Goal: Transaction & Acquisition: Purchase product/service

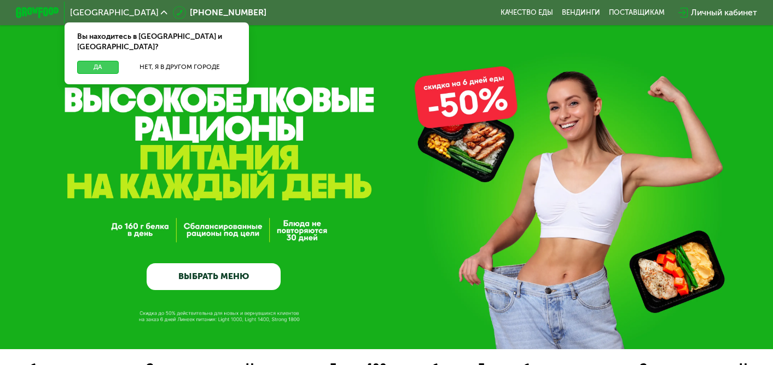
drag, startPoint x: 91, startPoint y: 55, endPoint x: 128, endPoint y: 63, distance: 38.1
click at [91, 61] on button "Да" at bounding box center [98, 67] width 42 height 13
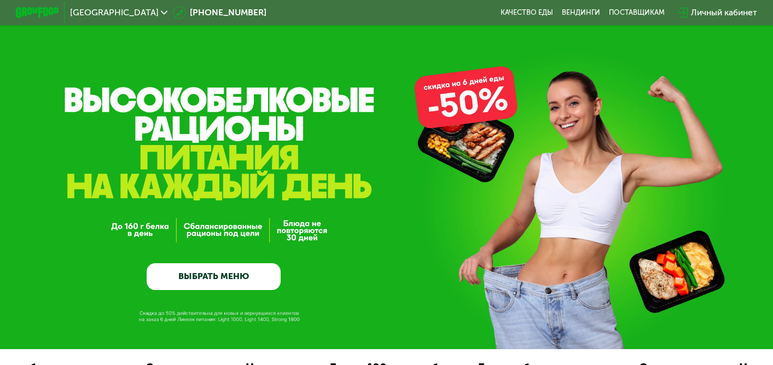
click at [237, 278] on link "ВЫБРАТЬ МЕНЮ" at bounding box center [213, 276] width 133 height 27
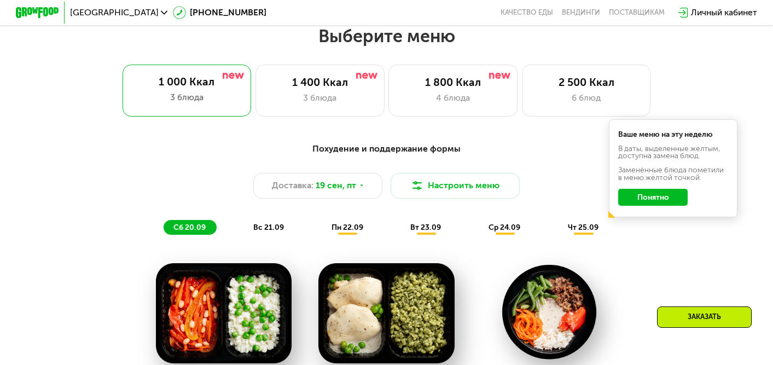
scroll to position [700, 0]
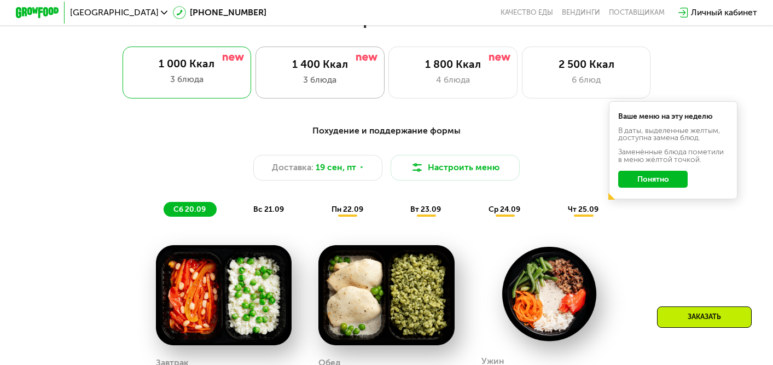
click at [353, 73] on div "3 блюда" at bounding box center [320, 79] width 106 height 13
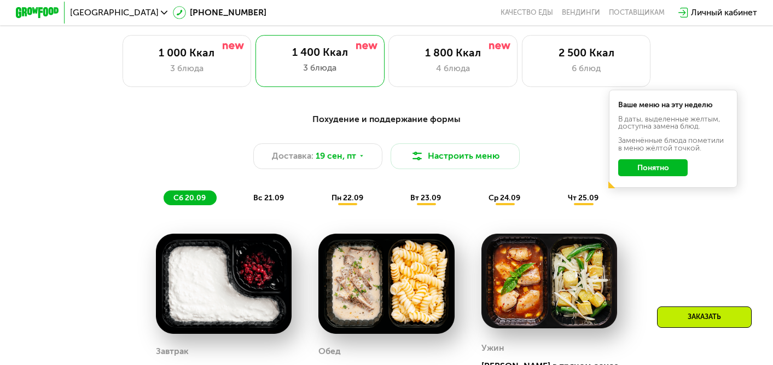
scroll to position [709, 0]
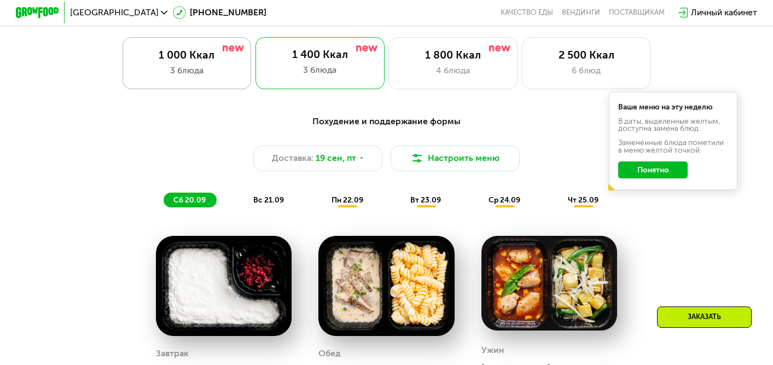
click at [203, 69] on div "3 блюда" at bounding box center [186, 70] width 106 height 13
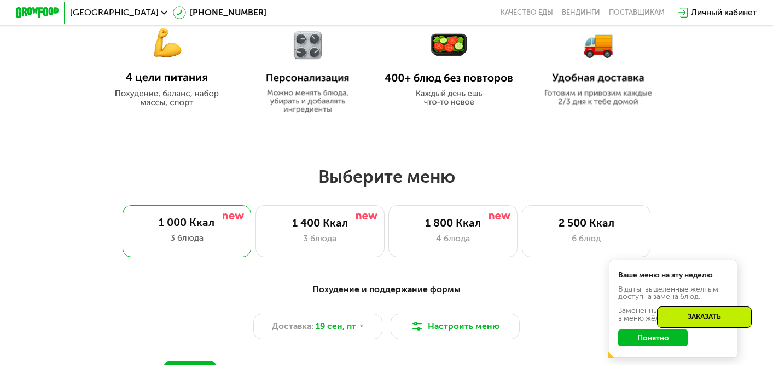
scroll to position [587, 0]
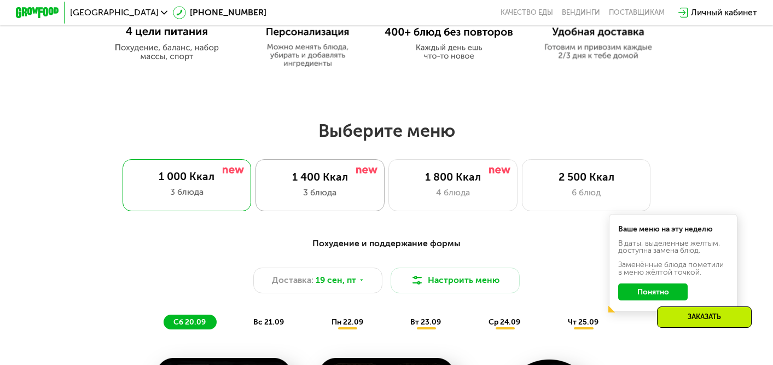
click at [342, 184] on div "1 400 Ккал 3 блюда" at bounding box center [319, 184] width 129 height 51
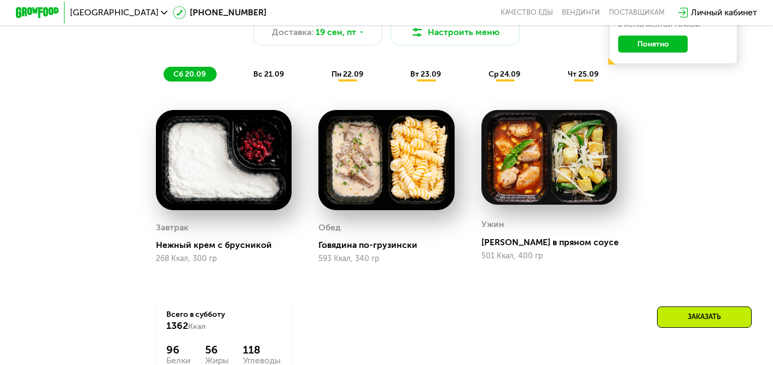
scroll to position [748, 0]
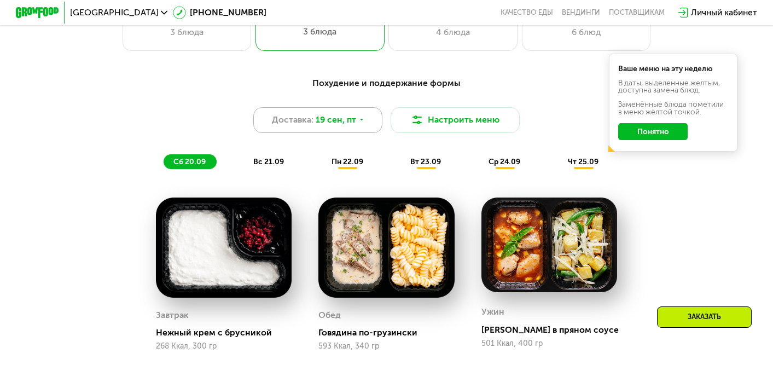
click at [362, 123] on icon at bounding box center [361, 120] width 7 height 7
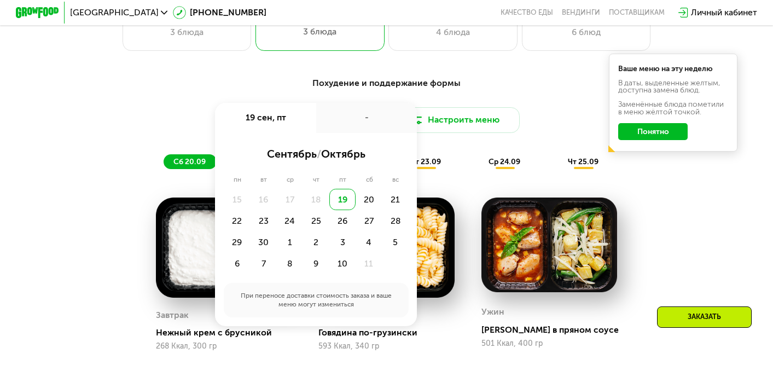
click at [362, 123] on div "-" at bounding box center [366, 118] width 101 height 30
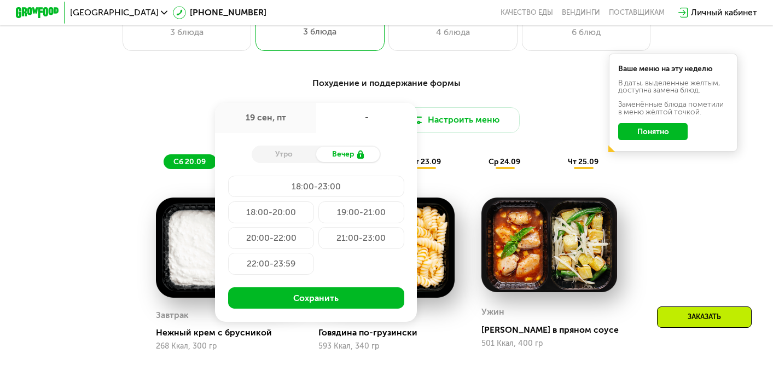
click at [353, 213] on div "19:00-21:00" at bounding box center [361, 211] width 86 height 21
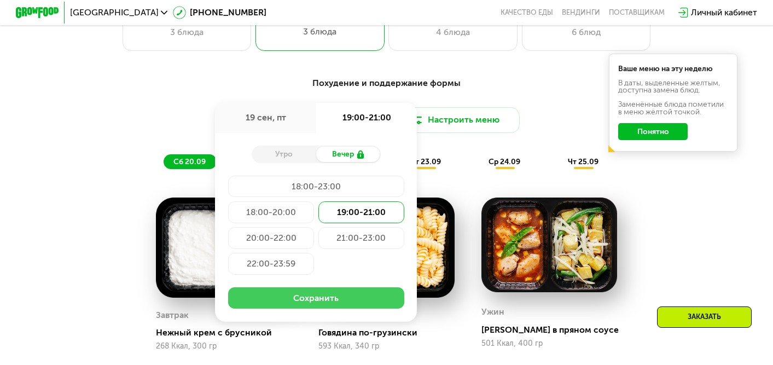
click at [335, 296] on button "Сохранить" at bounding box center [316, 297] width 176 height 21
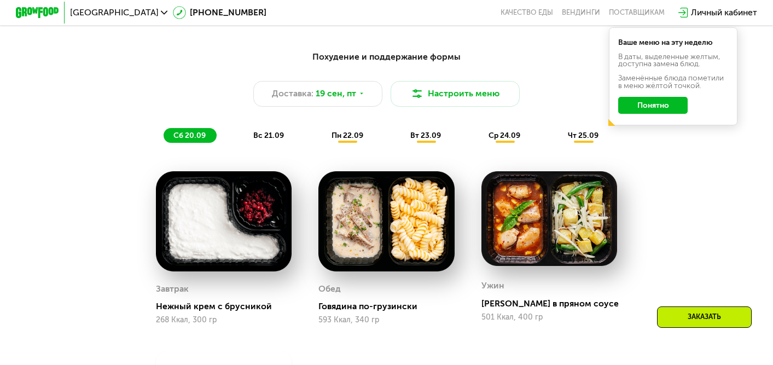
scroll to position [776, 0]
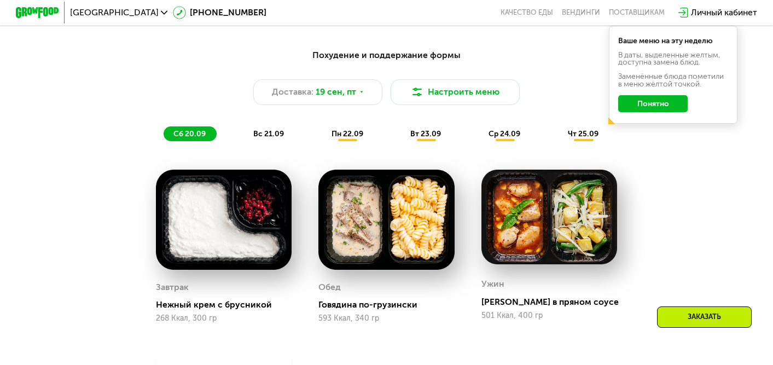
click at [265, 133] on span "вс 21.09" at bounding box center [268, 133] width 31 height 9
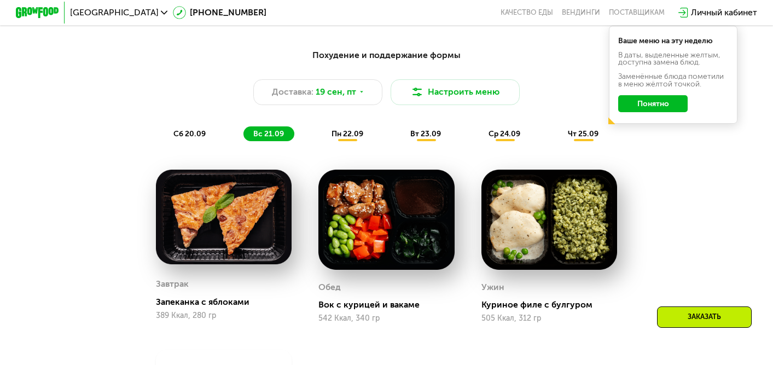
click at [345, 138] on div "пн 22.09" at bounding box center [348, 133] width 52 height 15
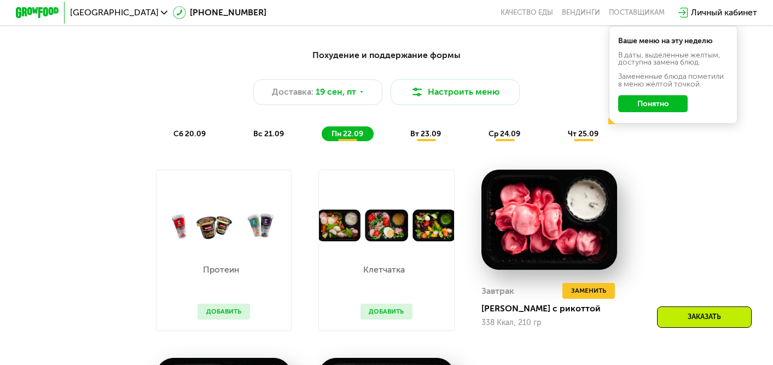
click at [433, 134] on span "вт 23.09" at bounding box center [425, 133] width 31 height 9
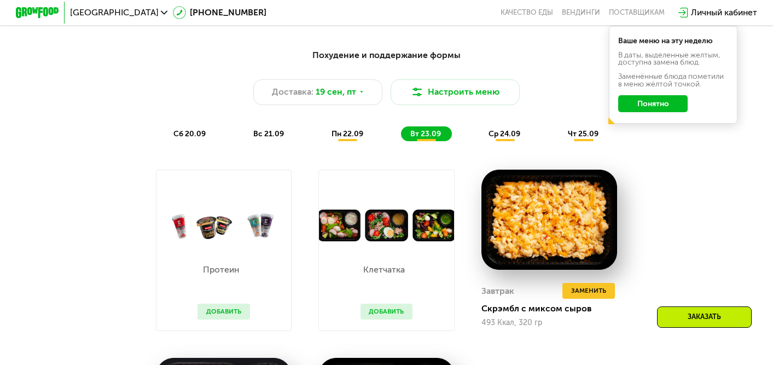
click at [505, 138] on div "ср 24.09" at bounding box center [505, 133] width 52 height 15
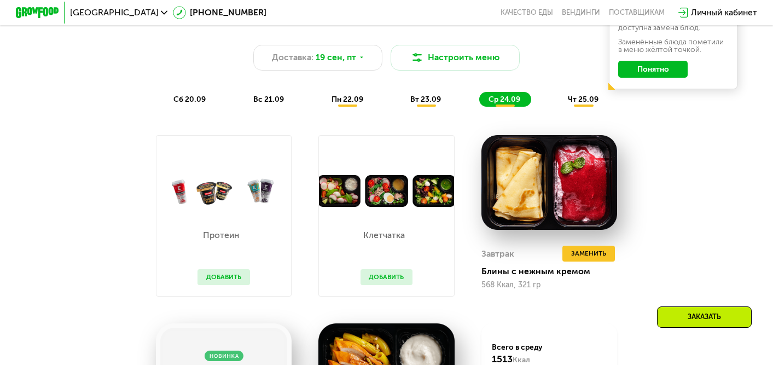
scroll to position [744, 0]
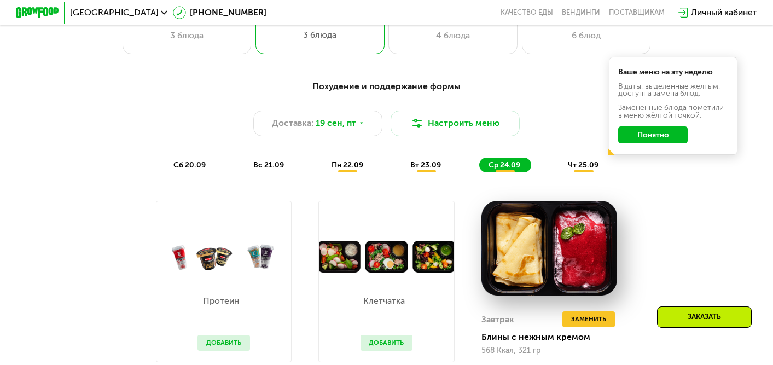
click at [189, 162] on span "сб 20.09" at bounding box center [189, 164] width 32 height 9
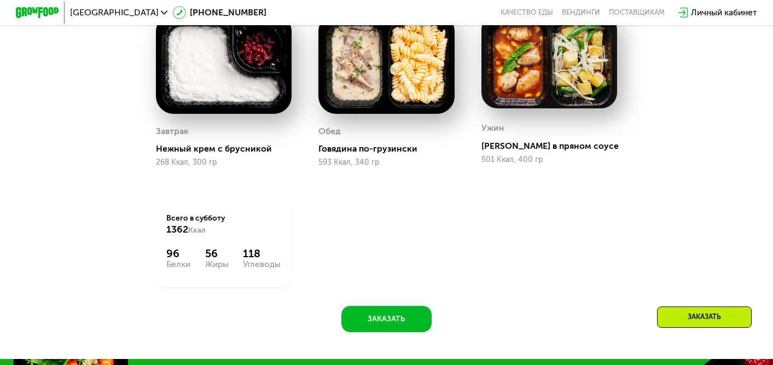
scroll to position [965, 0]
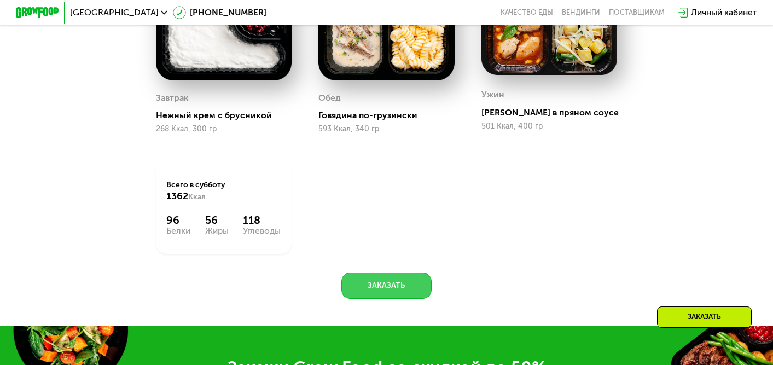
click at [381, 286] on button "Заказать" at bounding box center [386, 285] width 90 height 26
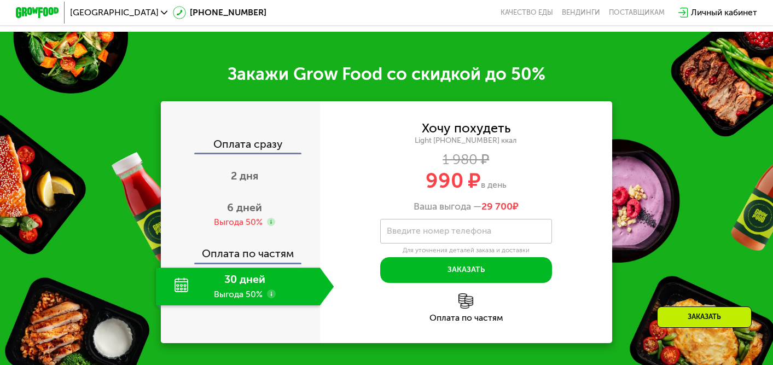
scroll to position [1290, 0]
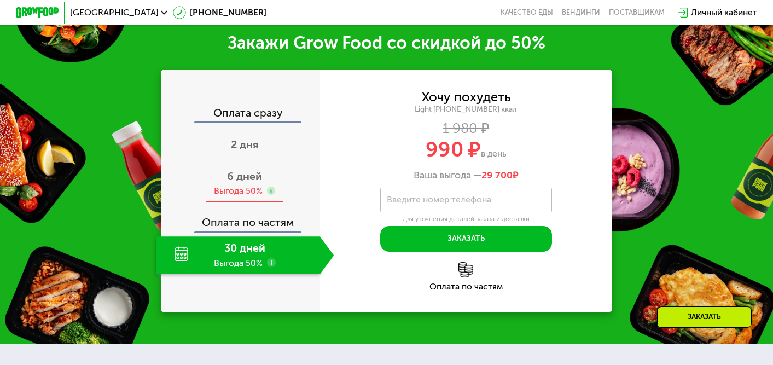
click at [239, 179] on span "6 дней" at bounding box center [244, 176] width 35 height 13
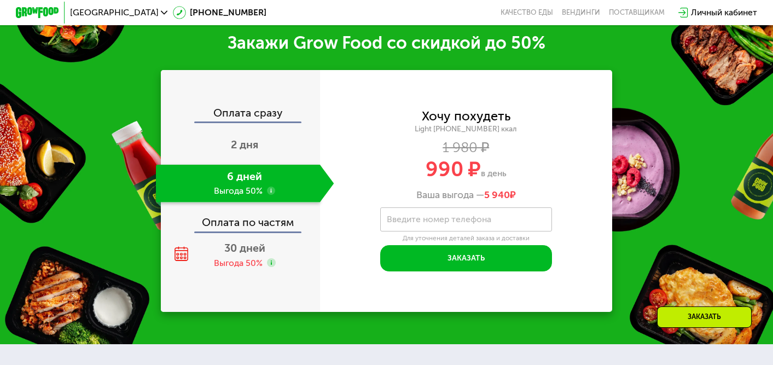
click at [449, 220] on label "Введите номер телефона" at bounding box center [439, 220] width 104 height 6
click at [449, 220] on input "Введите номер телефона" at bounding box center [466, 219] width 172 height 24
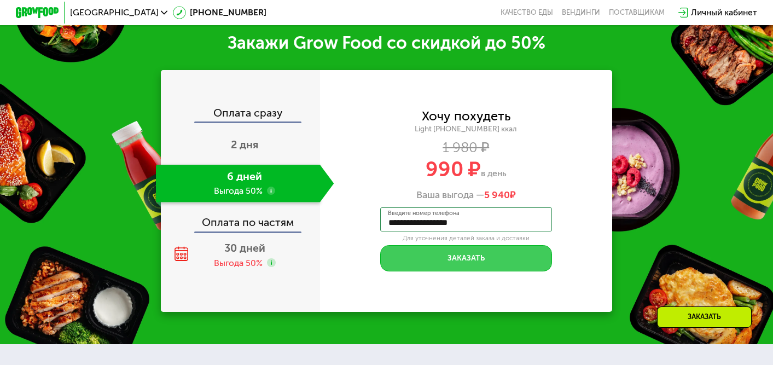
type input "**********"
click at [465, 259] on button "Заказать" at bounding box center [466, 258] width 172 height 26
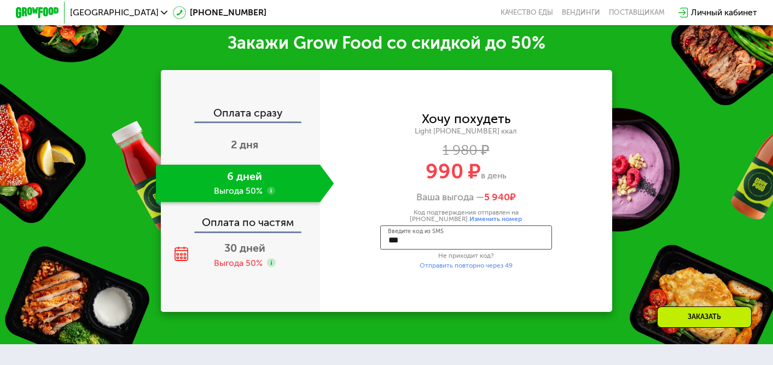
type input "****"
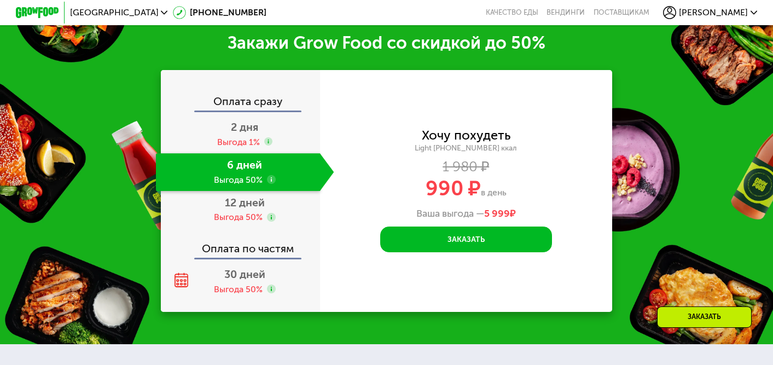
scroll to position [1263, 0]
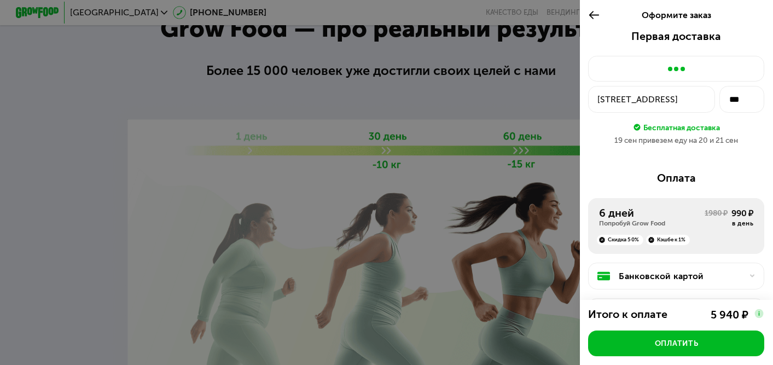
scroll to position [1621, 0]
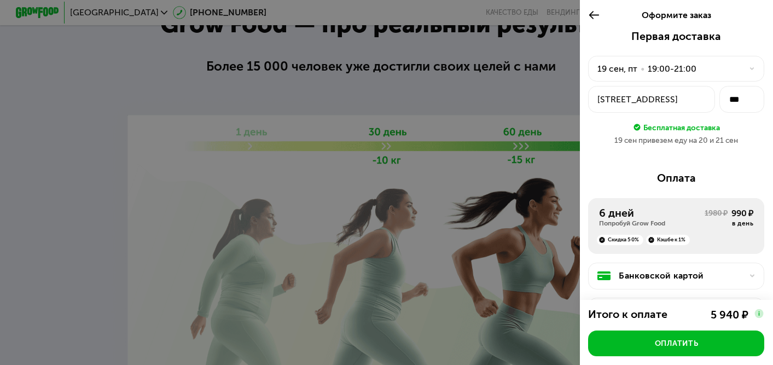
click at [682, 104] on div "Туристская, 23к1" at bounding box center [651, 99] width 108 height 13
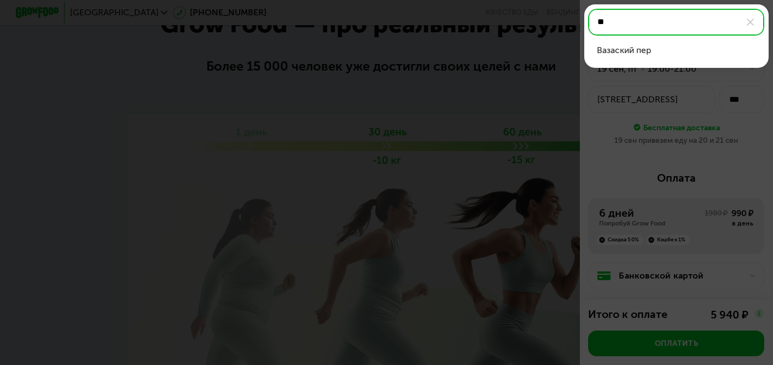
type input "*"
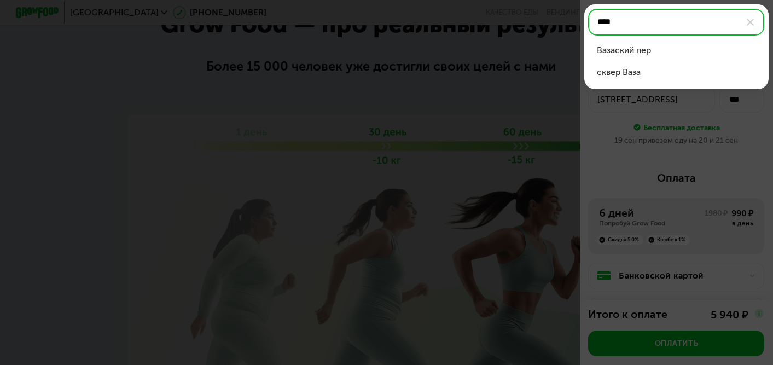
click at [638, 57] on li "Вазаский пер" at bounding box center [676, 50] width 176 height 21
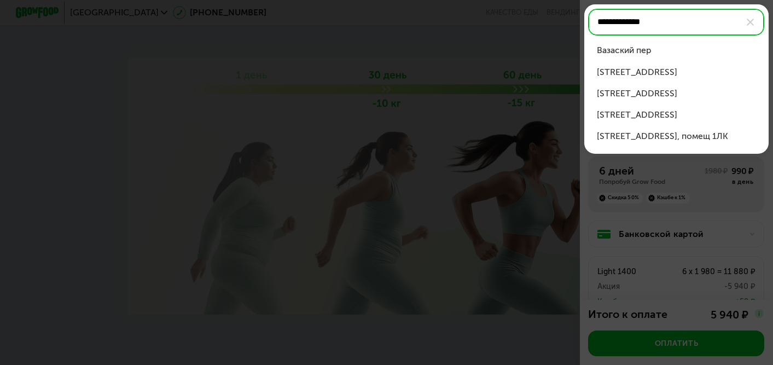
scroll to position [1679, 0]
click at [657, 91] on div "Вазаский пер, д 3 стр 1" at bounding box center [676, 93] width 159 height 13
type input "**********"
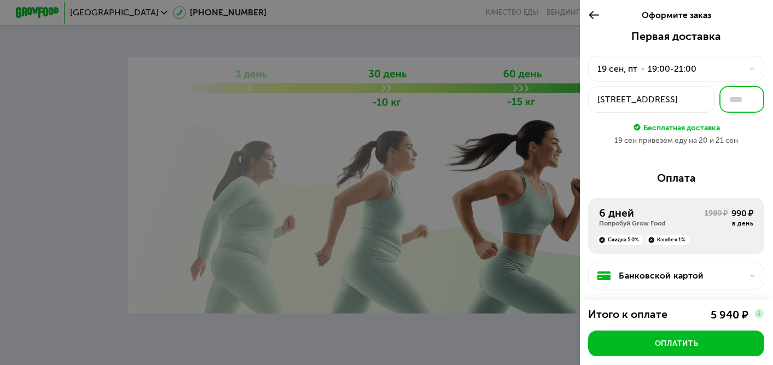
click at [738, 101] on input "text" at bounding box center [741, 99] width 45 height 27
type input "***"
click at [737, 159] on div "Первая доставка 19 сен, пт • 19:00-21:00 Вазаский пер, 3стр1 *** Бесплатная дос…" at bounding box center [676, 270] width 193 height 480
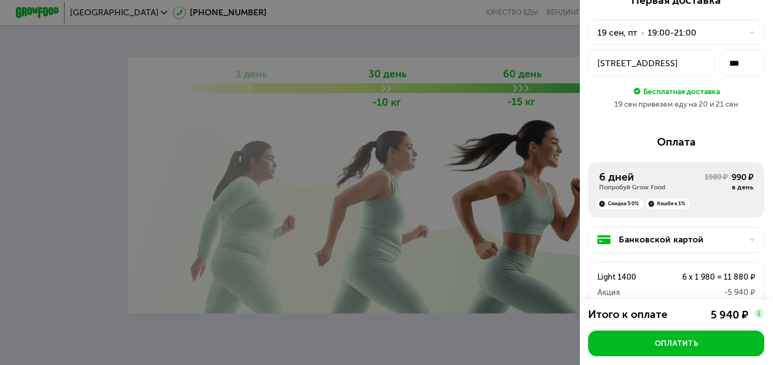
scroll to position [143, 0]
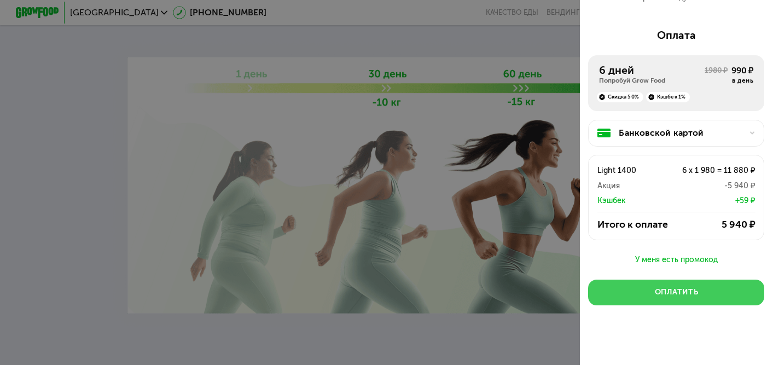
click at [693, 289] on div "Оплатить" at bounding box center [677, 292] width 44 height 11
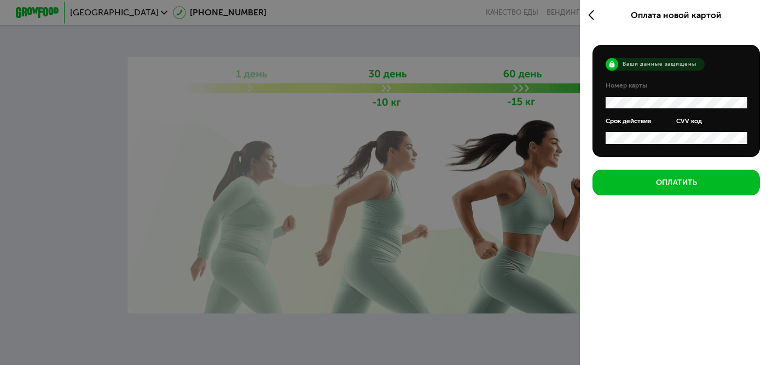
scroll to position [0, 0]
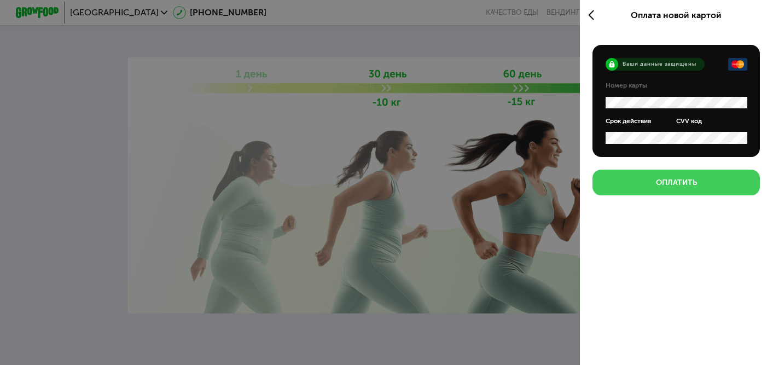
click at [652, 185] on button "Оплатить" at bounding box center [675, 183] width 167 height 26
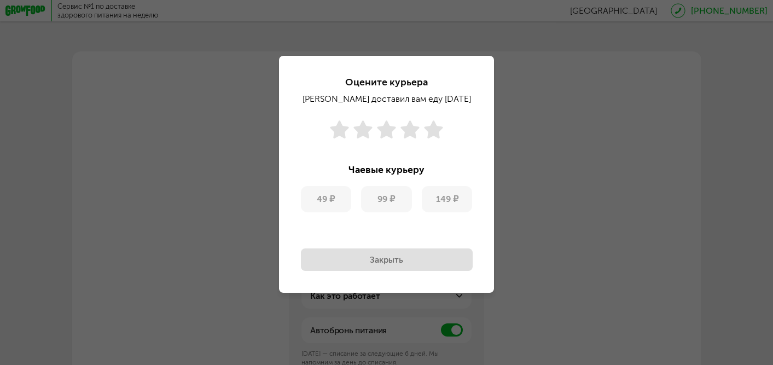
click at [403, 260] on button "Закрыть" at bounding box center [387, 259] width 172 height 22
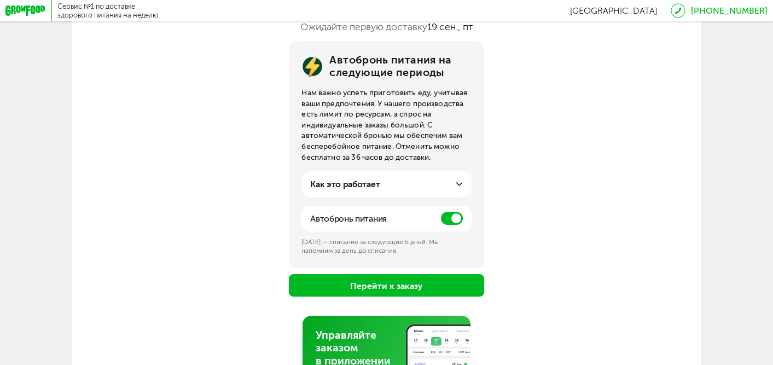
scroll to position [135, 0]
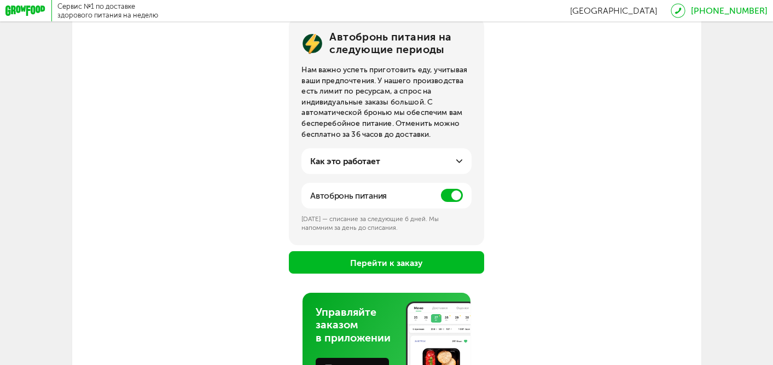
drag, startPoint x: 444, startPoint y: 194, endPoint x: 517, endPoint y: 202, distance: 73.8
click at [444, 194] on span at bounding box center [452, 195] width 22 height 13
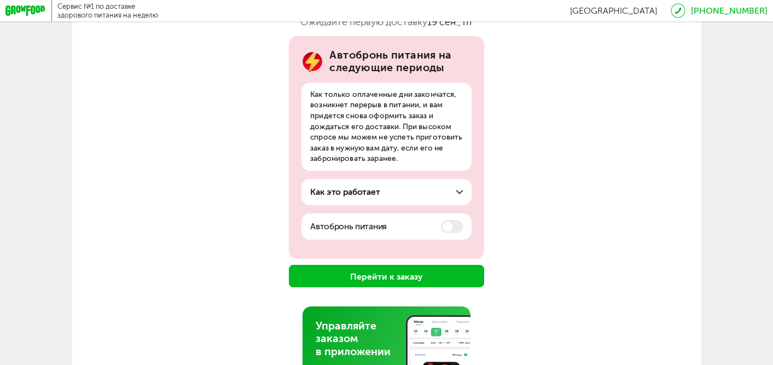
scroll to position [194, 0]
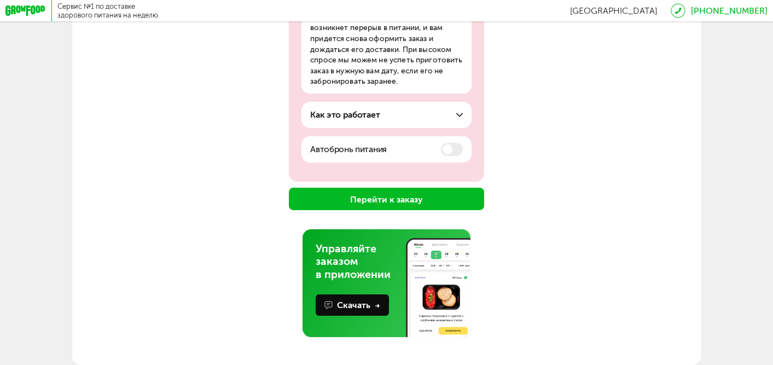
click at [406, 201] on button "Перейти к заказу" at bounding box center [386, 199] width 195 height 22
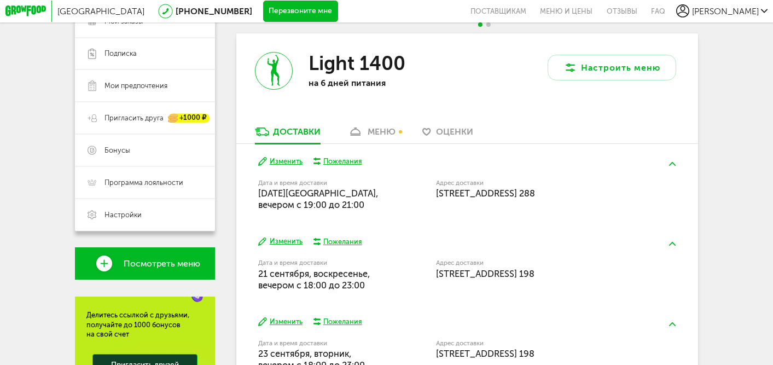
scroll to position [174, 0]
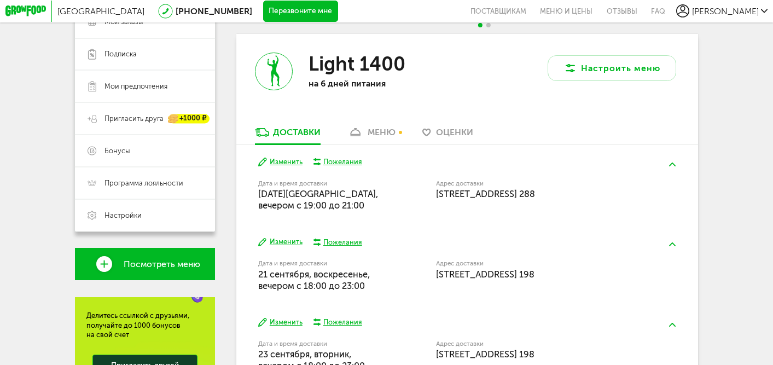
click at [381, 130] on div "меню" at bounding box center [382, 132] width 28 height 10
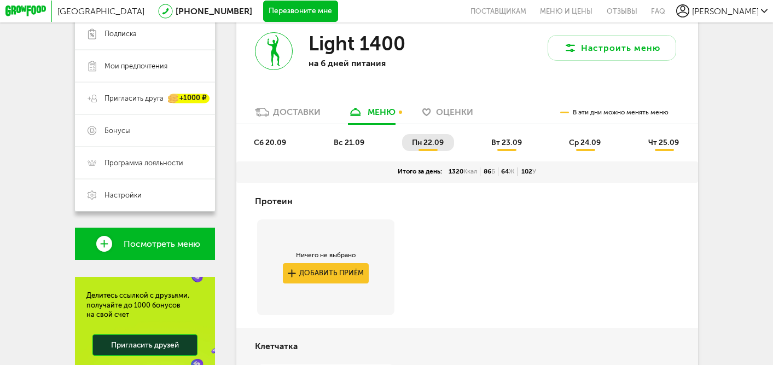
scroll to position [196, 0]
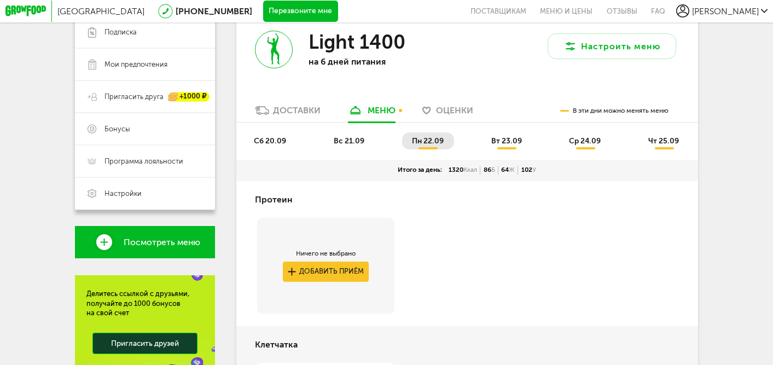
click at [502, 145] on li "вт 23.09" at bounding box center [506, 140] width 51 height 17
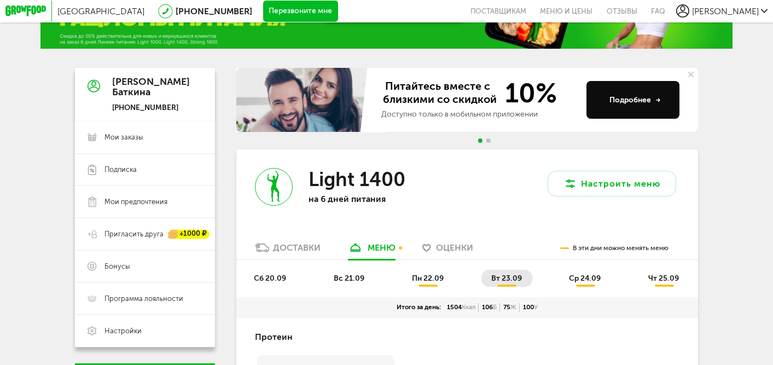
scroll to position [120, 0]
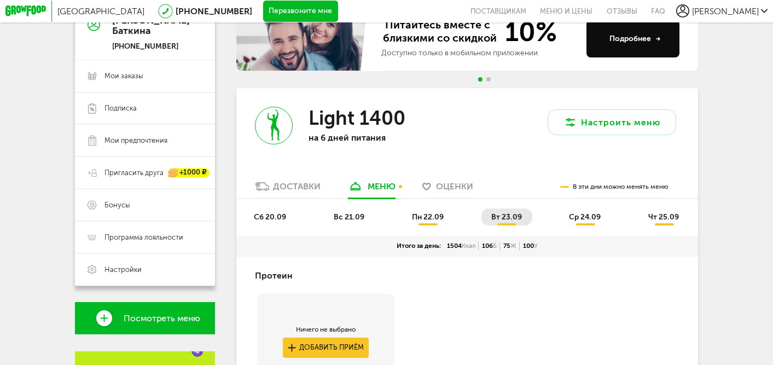
click at [580, 219] on span "ср 24.09" at bounding box center [585, 216] width 32 height 9
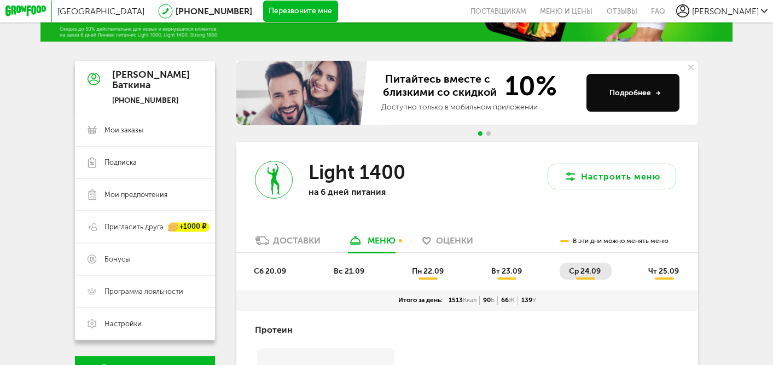
scroll to position [102, 0]
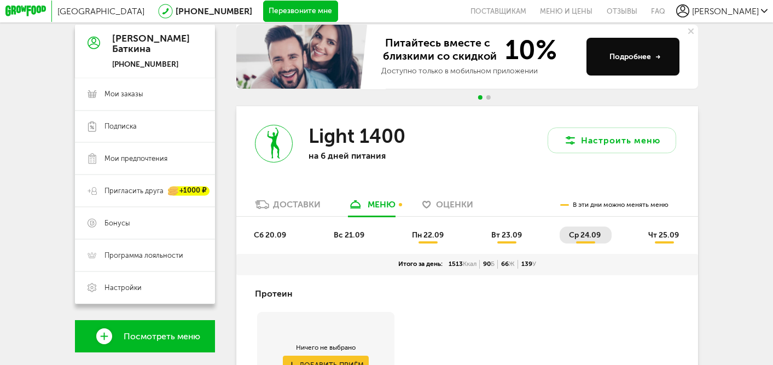
click at [662, 233] on span "чт 25.09" at bounding box center [663, 234] width 31 height 9
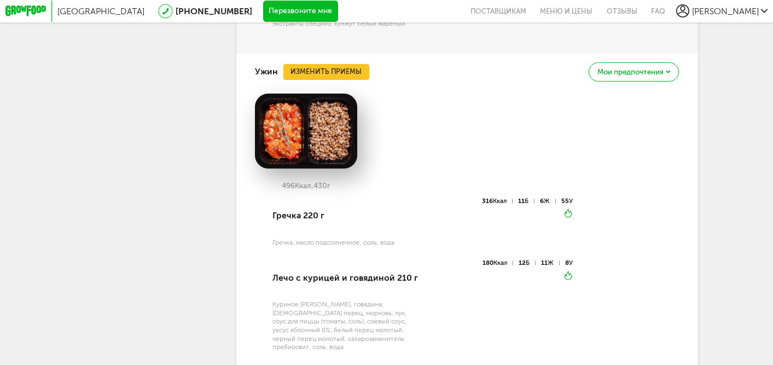
scroll to position [1376, 0]
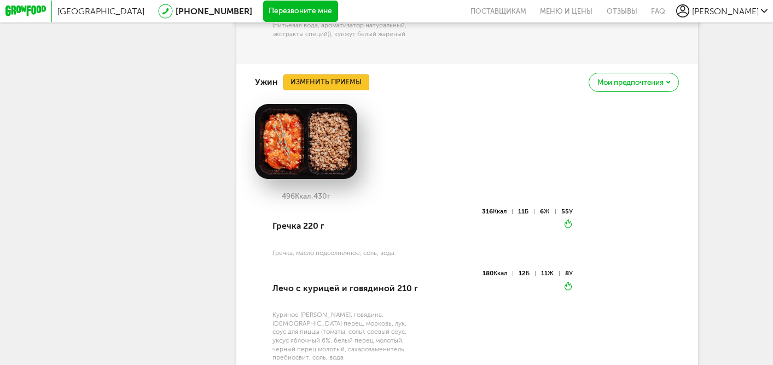
click at [337, 90] on button "Изменить приемы" at bounding box center [326, 82] width 86 height 16
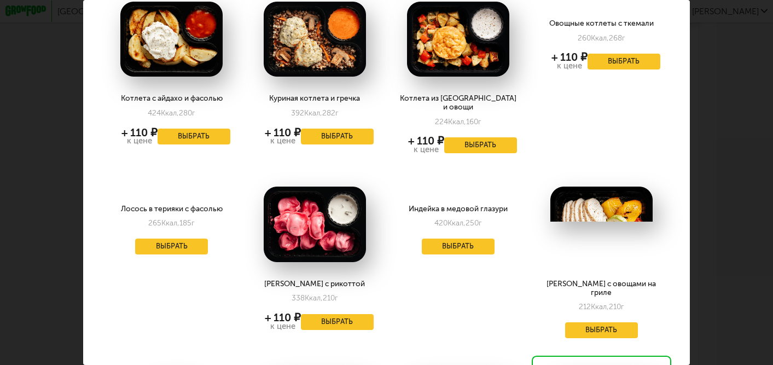
scroll to position [318, 0]
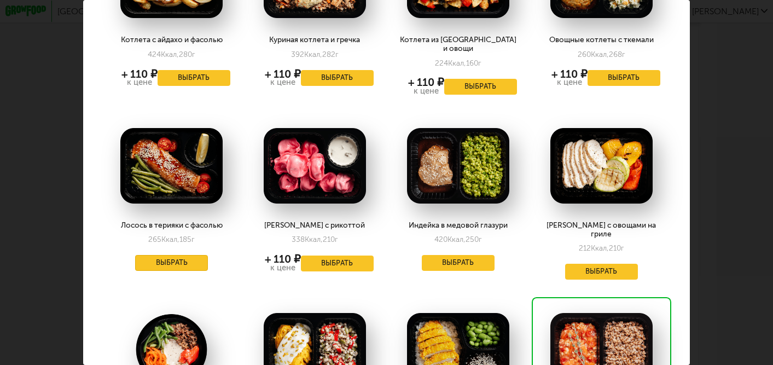
click at [166, 255] on button "Выбрать" at bounding box center [171, 263] width 73 height 16
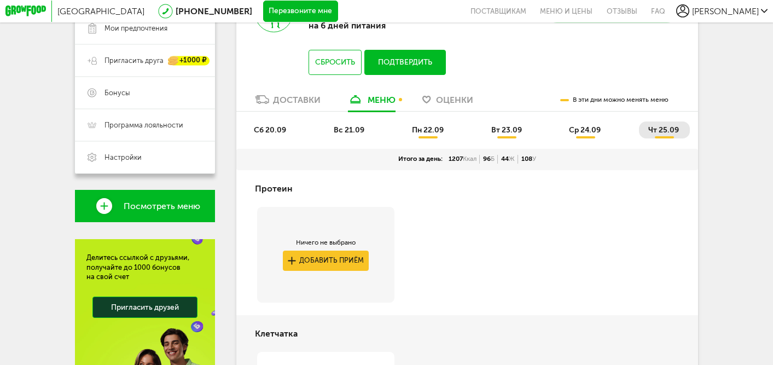
scroll to position [196, 0]
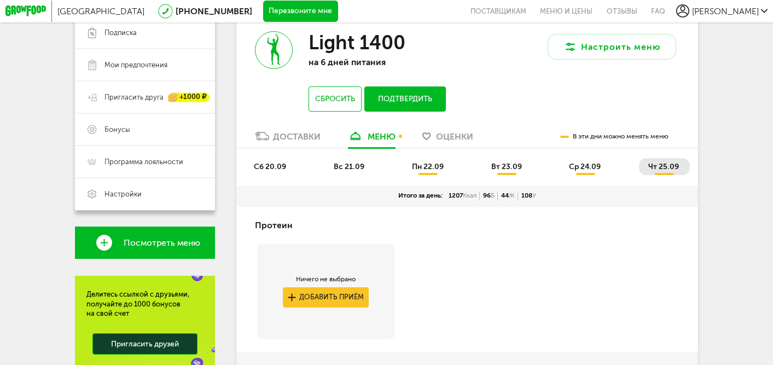
click at [583, 171] on li "ср 24.09" at bounding box center [586, 166] width 52 height 17
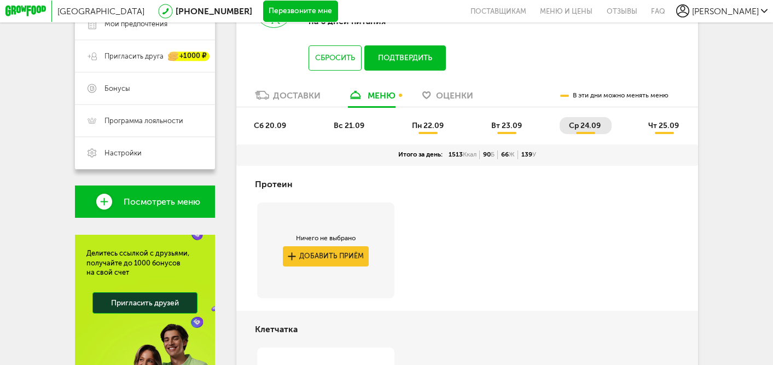
scroll to position [155, 0]
